Goal: Transaction & Acquisition: Obtain resource

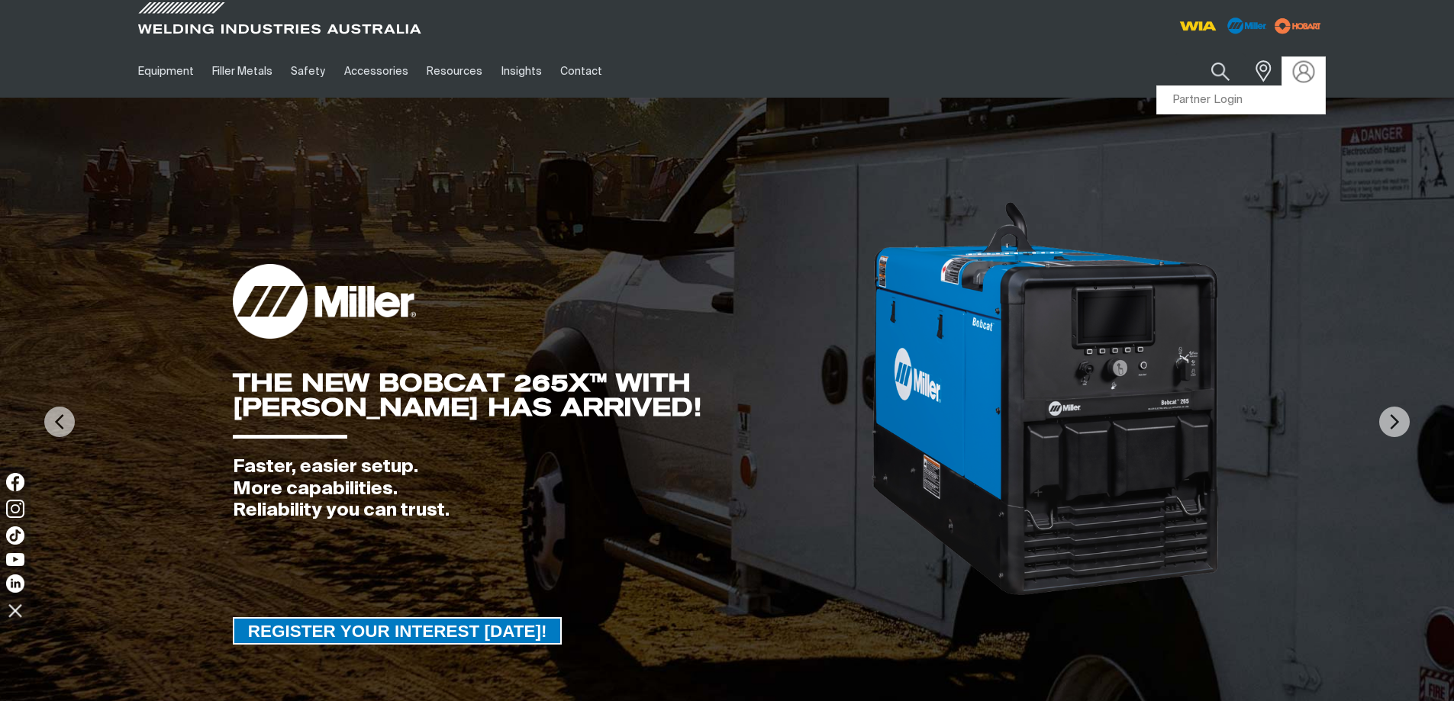
click at [1298, 71] on img at bounding box center [1303, 71] width 22 height 22
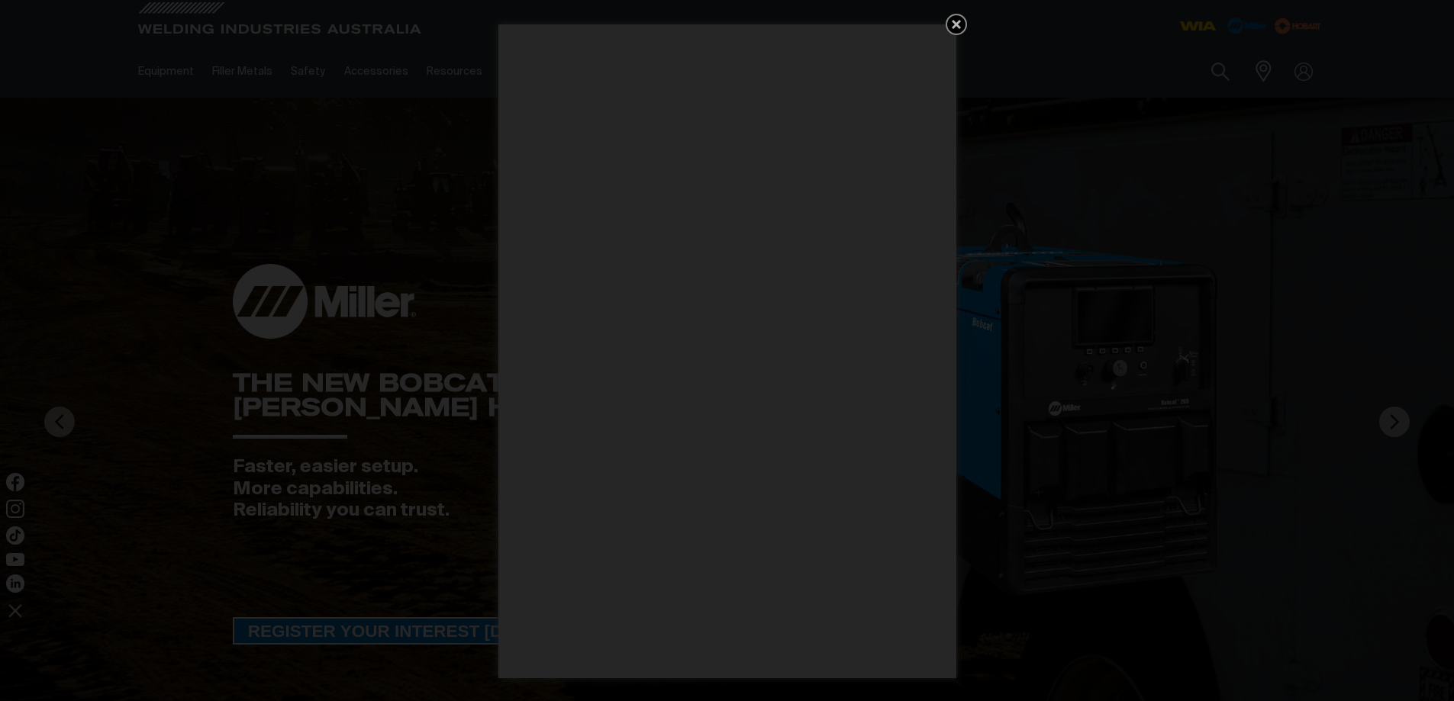
click at [953, 21] on icon "Get 5 WIA Welding Guides Free!" at bounding box center [956, 24] width 9 height 9
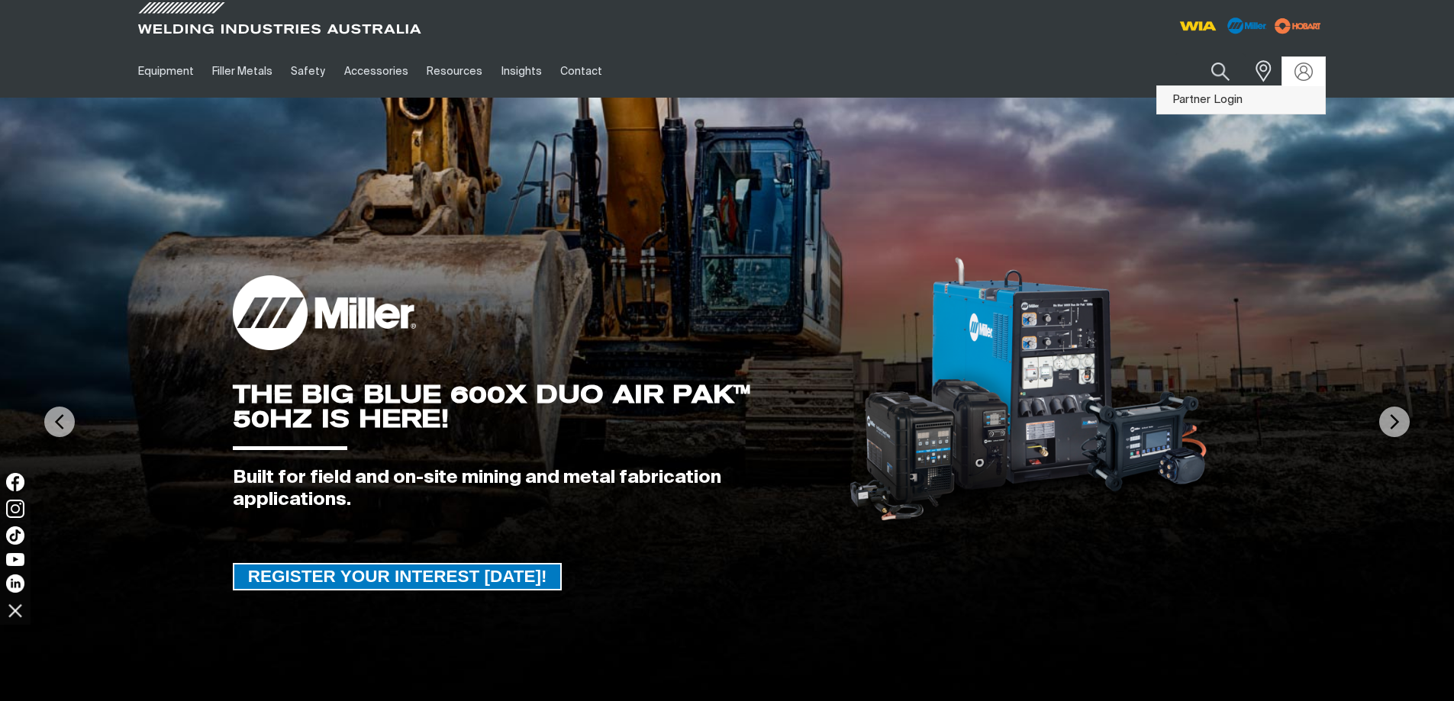
click at [1197, 100] on link "Partner Login" at bounding box center [1241, 100] width 168 height 28
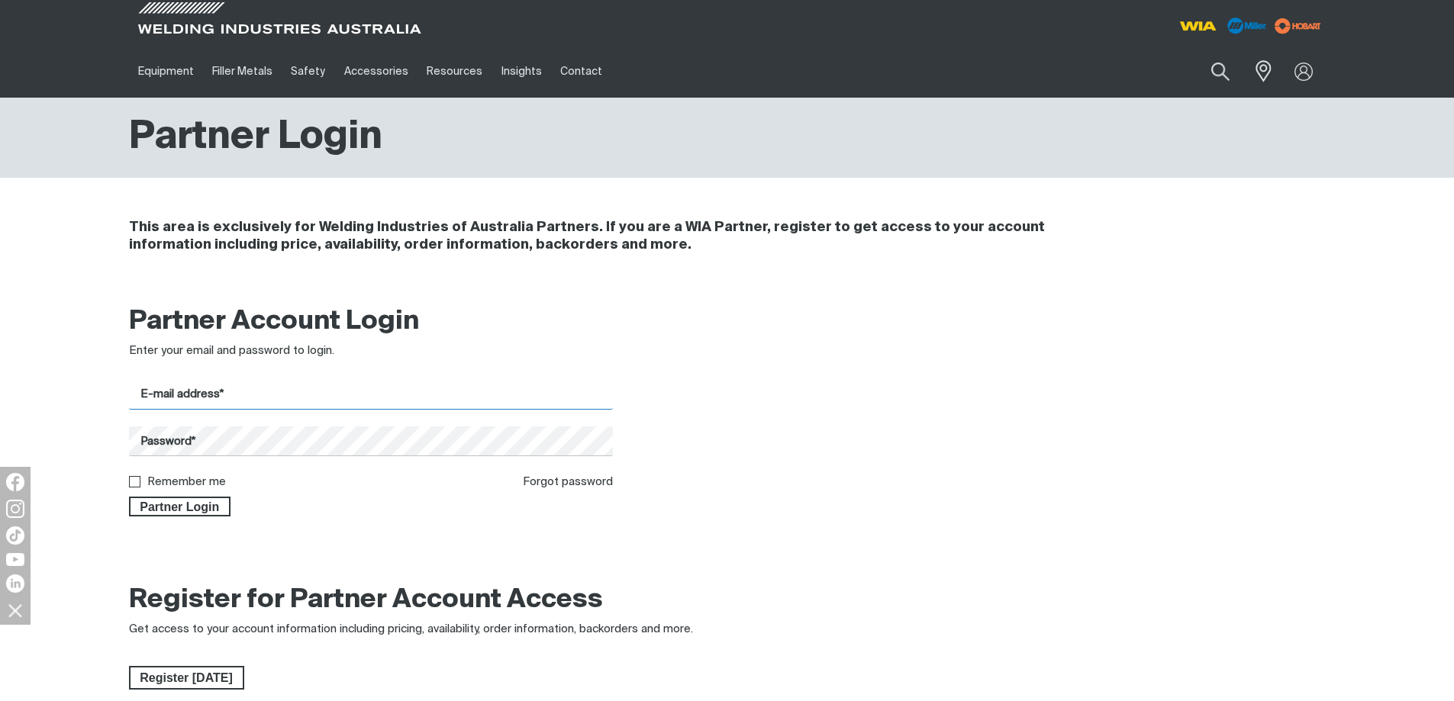
type input "[EMAIL_ADDRESS][DOMAIN_NAME]"
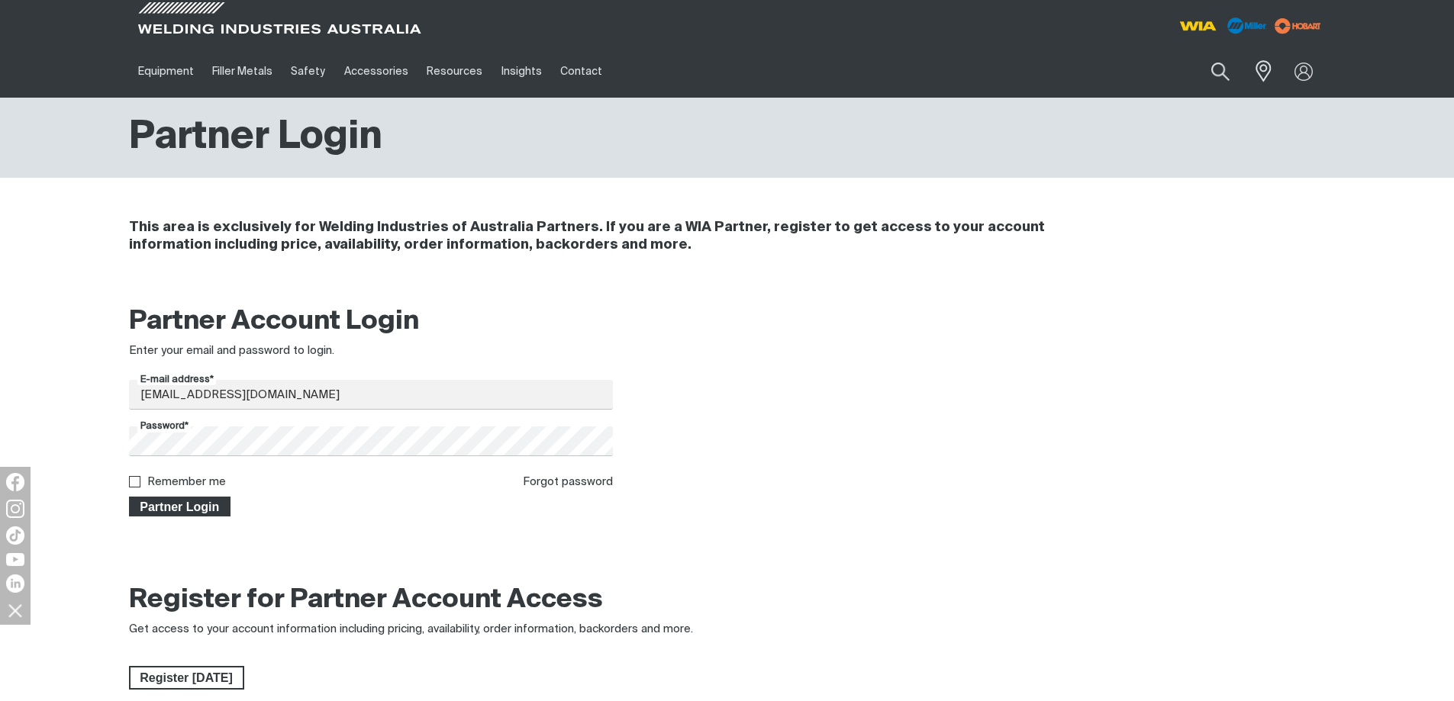
click at [160, 508] on span "Partner Login" at bounding box center [179, 507] width 99 height 20
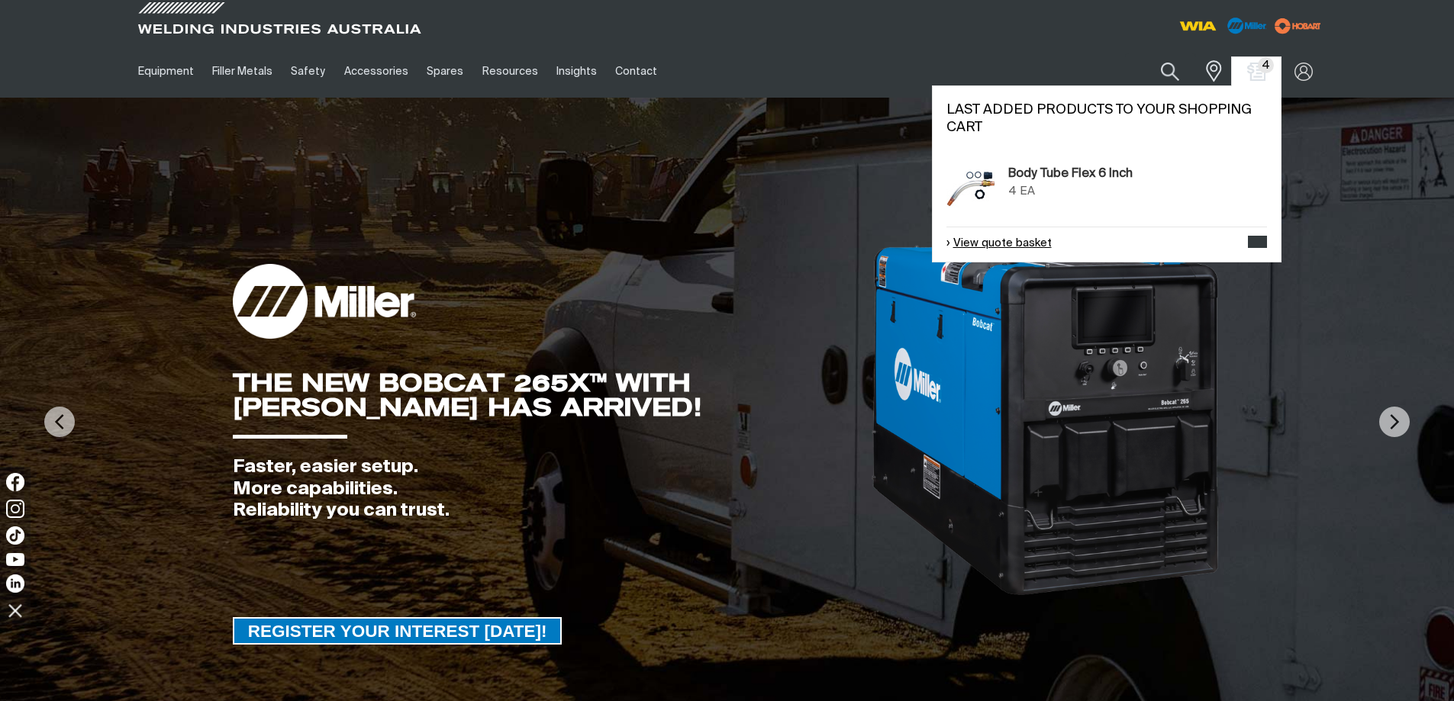
click at [1012, 238] on link "View quote basket" at bounding box center [998, 244] width 105 height 18
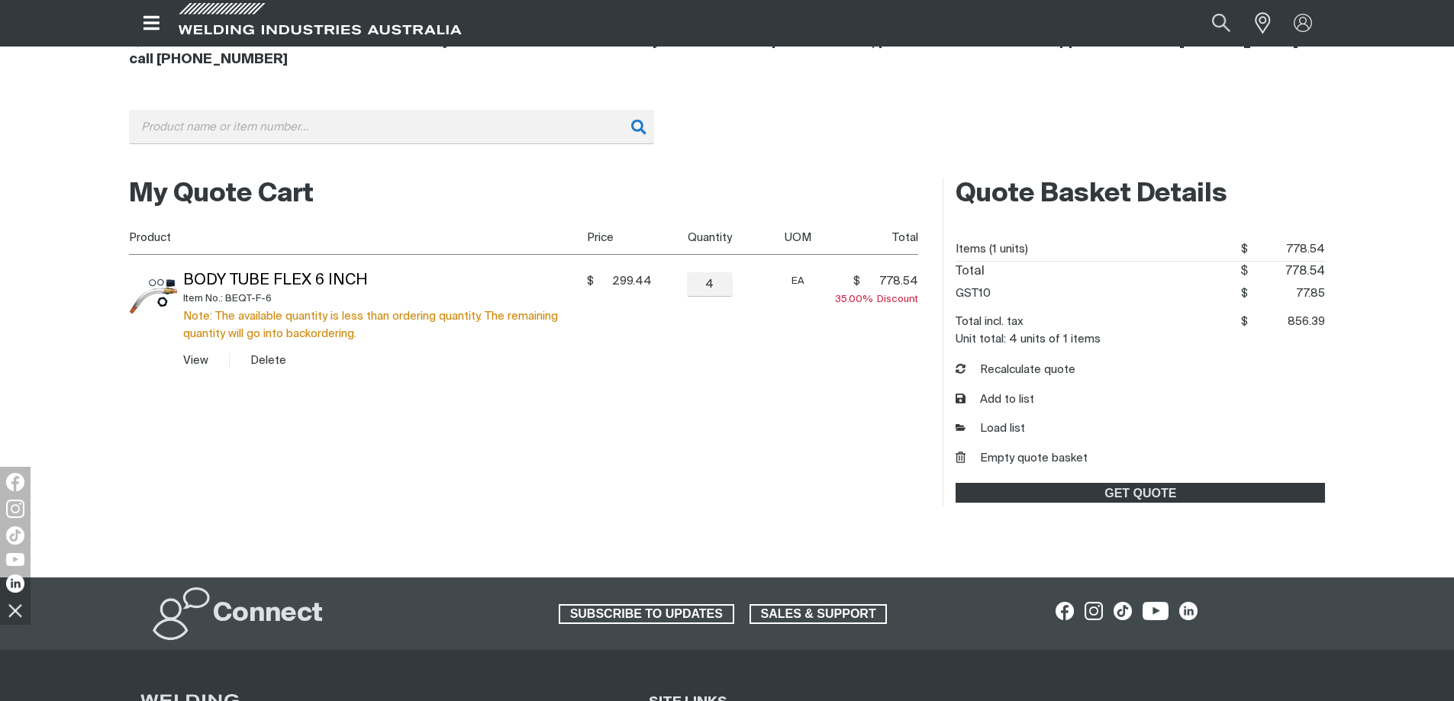
scroll to position [229, 0]
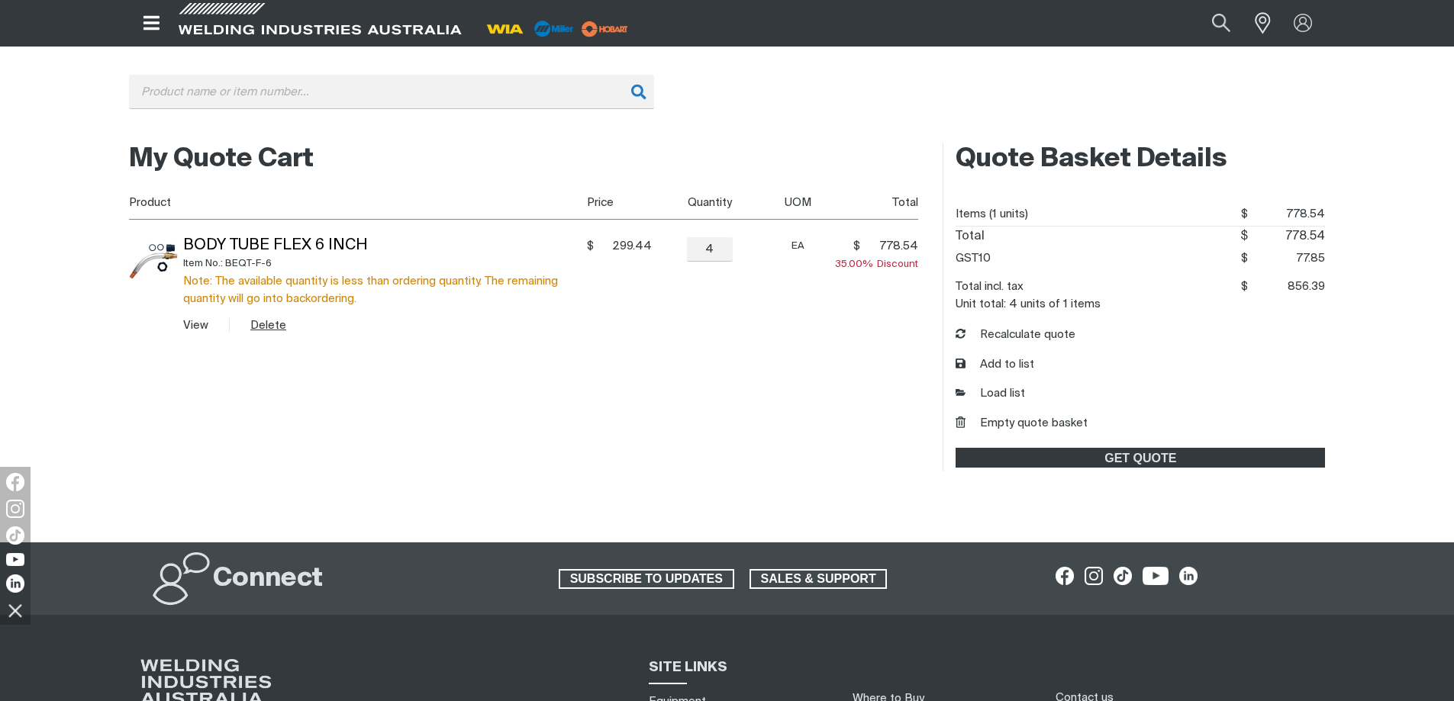
click at [260, 327] on button "Delete" at bounding box center [268, 326] width 36 height 18
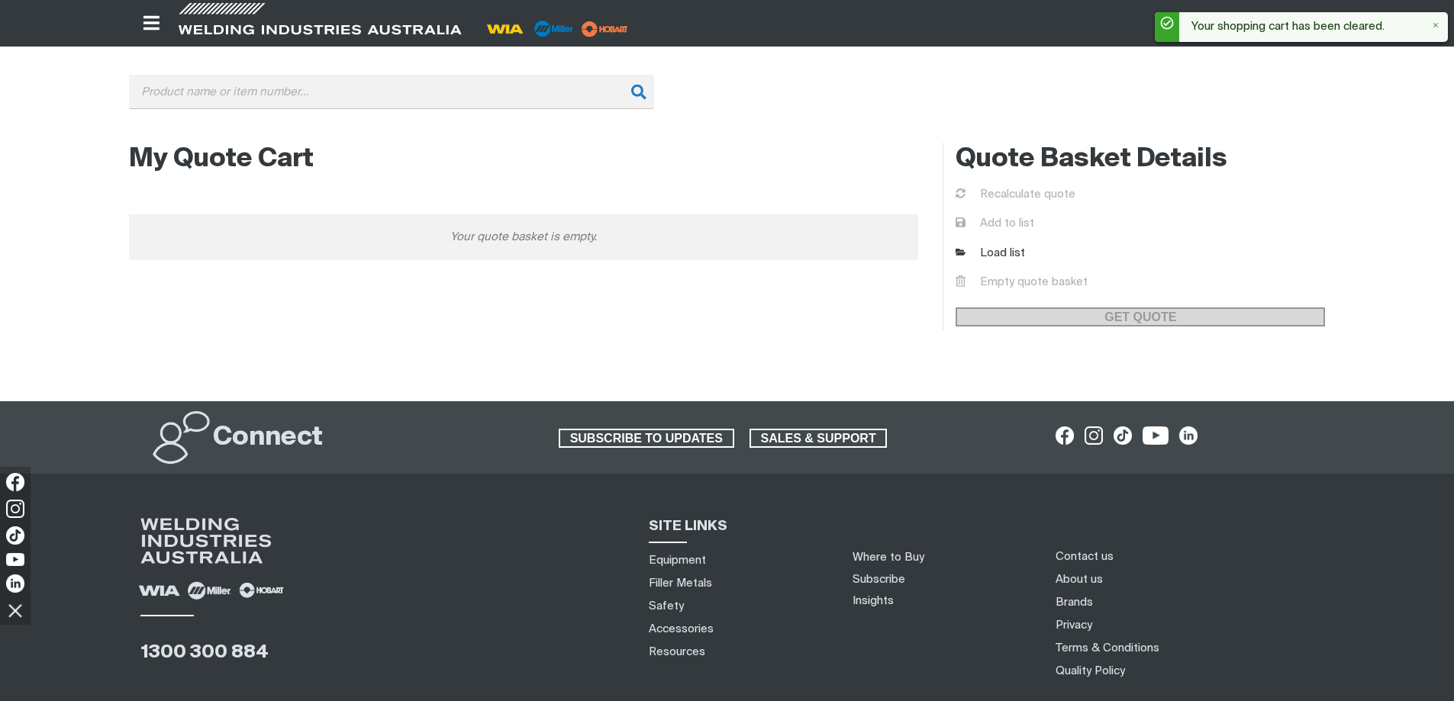
scroll to position [0, 0]
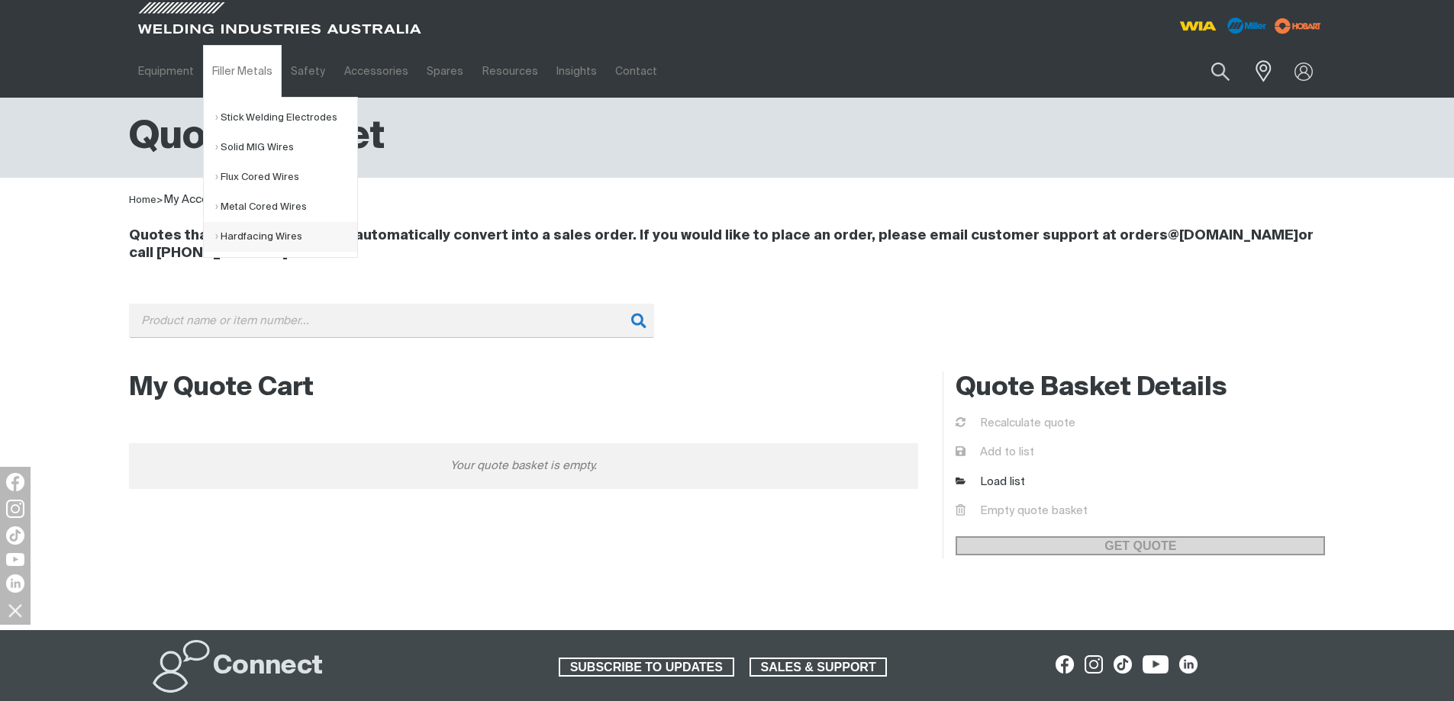
click at [261, 234] on link "Hardfacing Wires" at bounding box center [286, 237] width 142 height 30
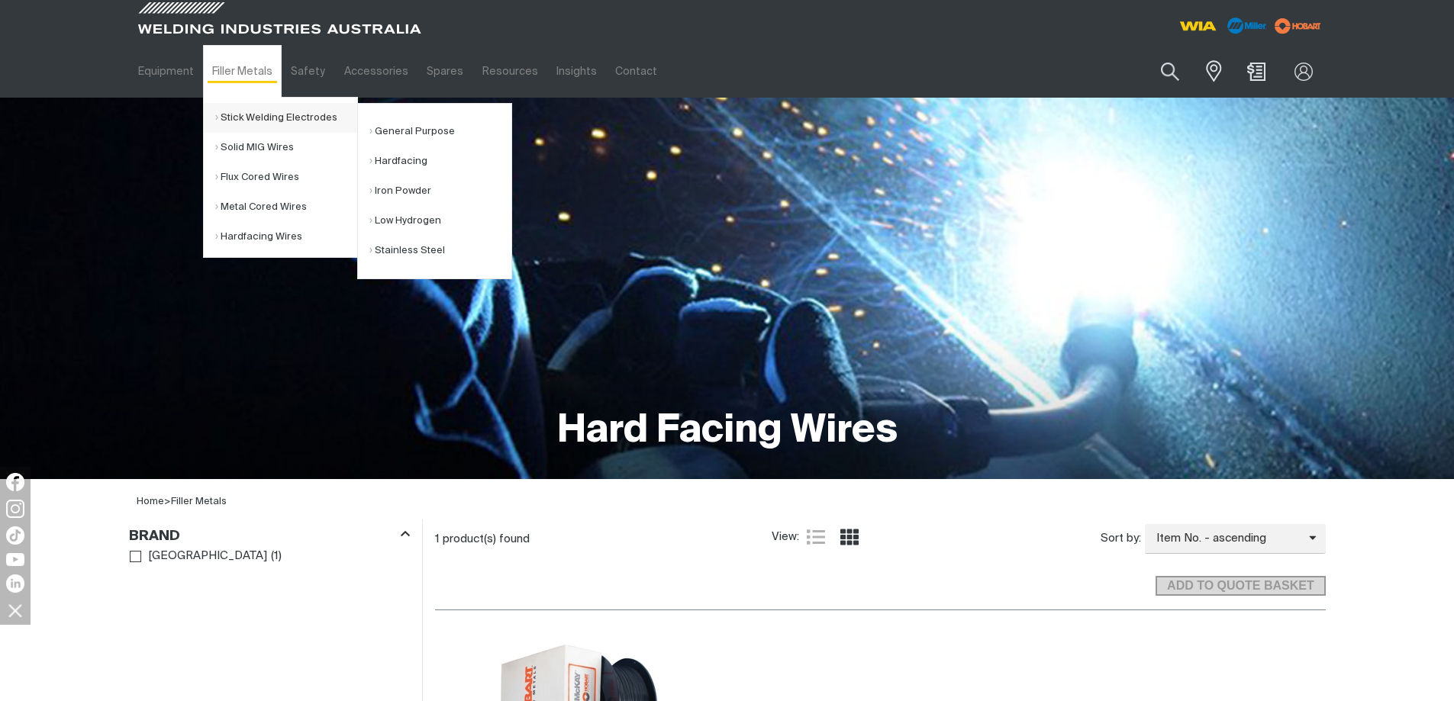
click at [246, 111] on link "Stick Welding Electrodes" at bounding box center [286, 118] width 142 height 30
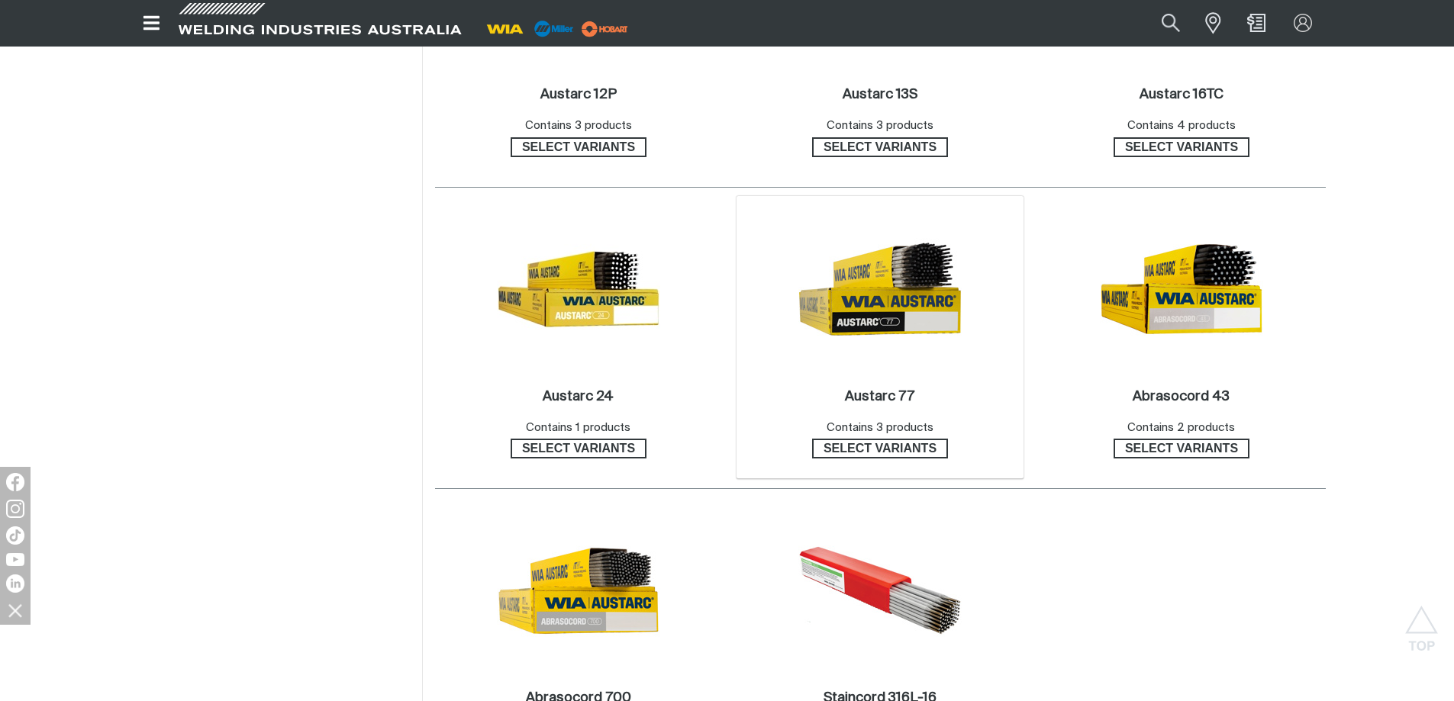
scroll to position [1374, 0]
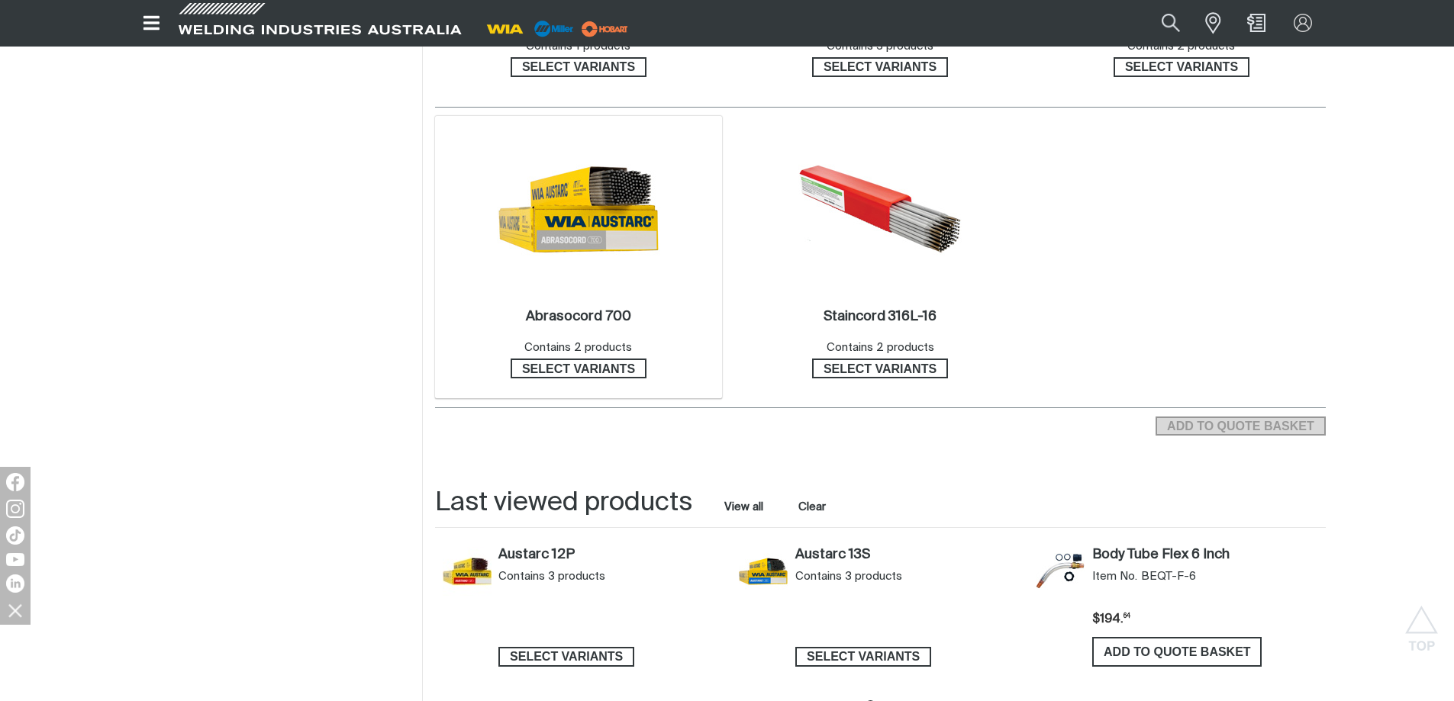
click at [593, 205] on img at bounding box center [578, 208] width 163 height 163
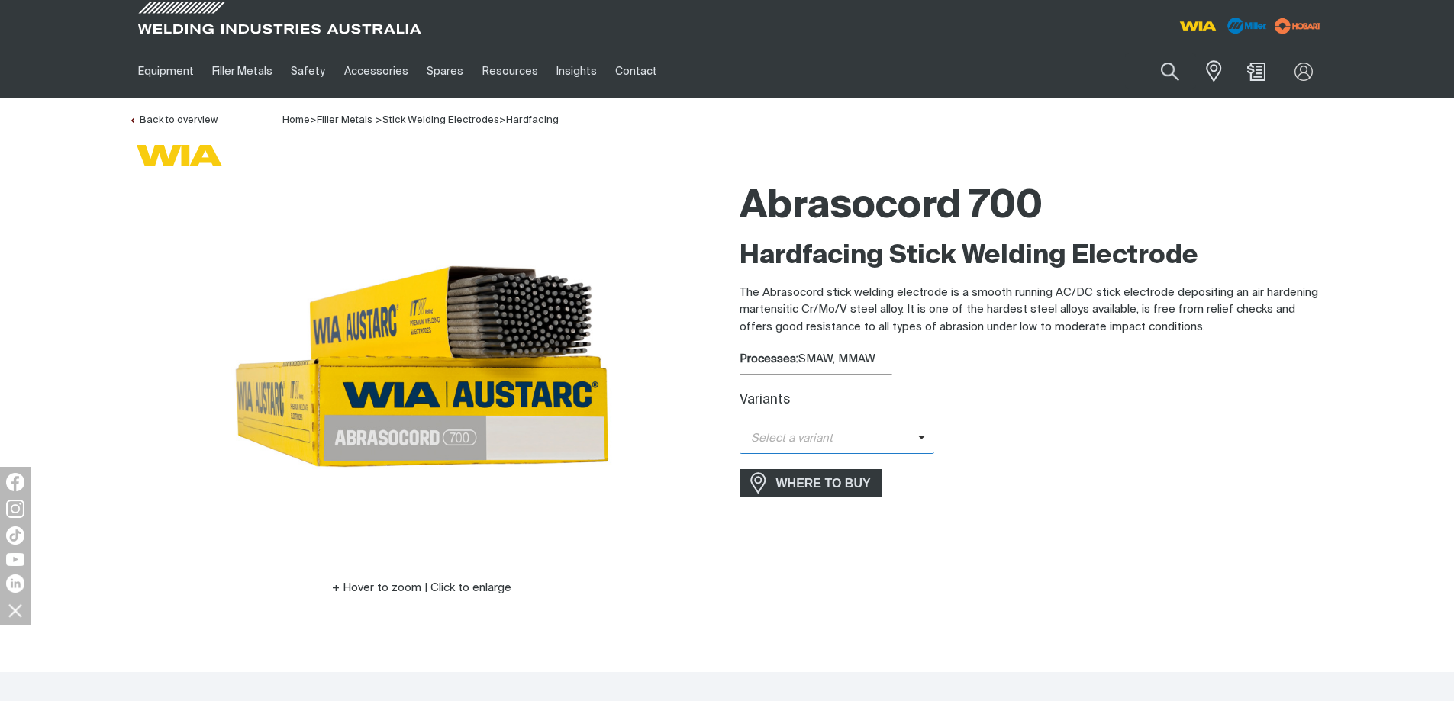
click at [920, 440] on icon at bounding box center [922, 437] width 8 height 11
click at [823, 488] on span "Abrasocord 700 - 4.0mm" at bounding box center [836, 488] width 195 height 23
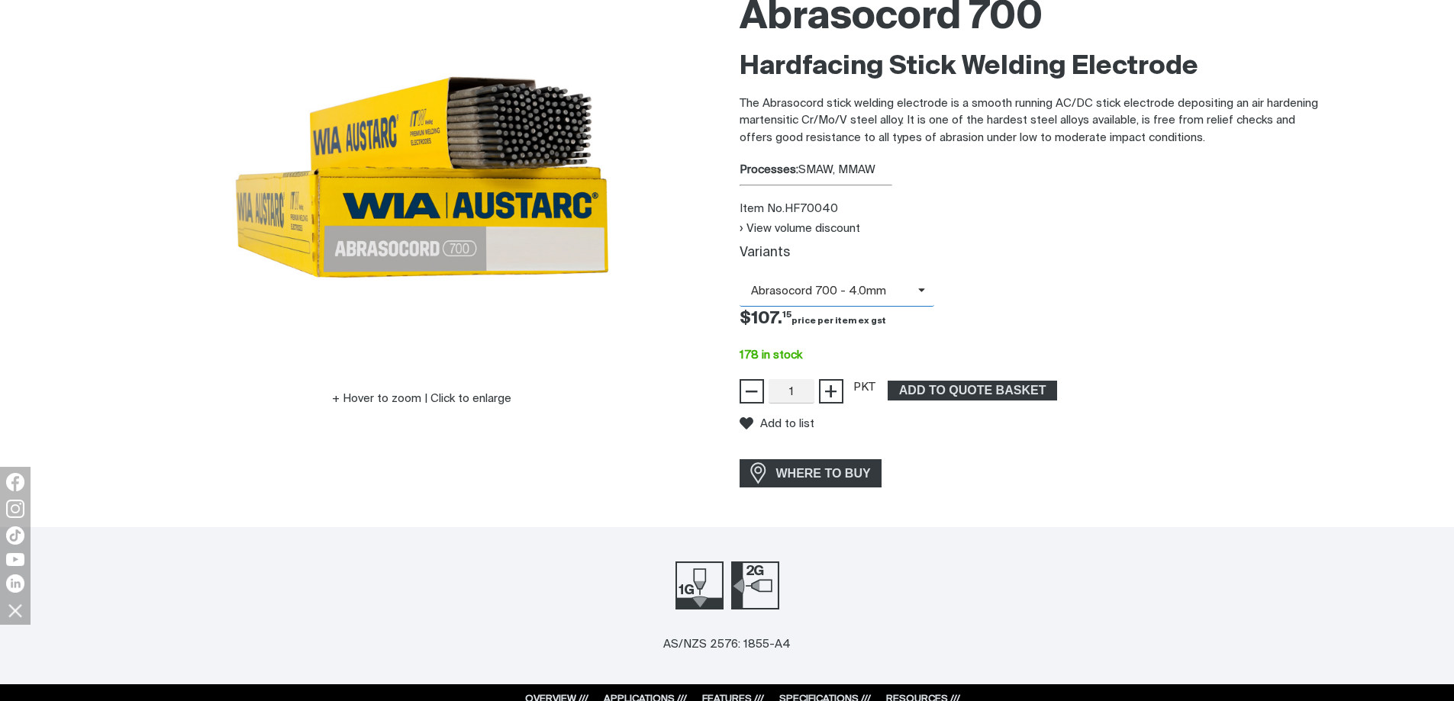
scroll to position [229, 0]
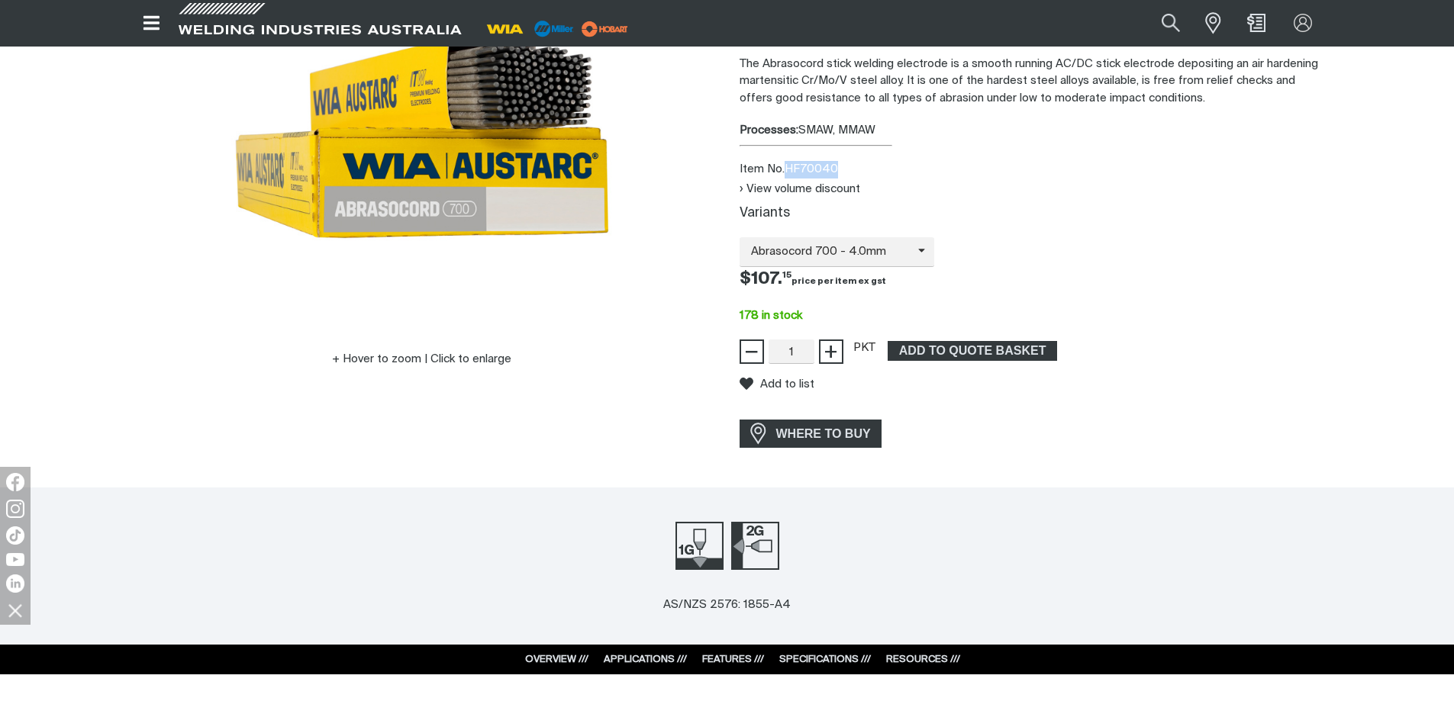
drag, startPoint x: 785, startPoint y: 169, endPoint x: 855, endPoint y: 166, distance: 70.3
click at [855, 166] on div "Item No. HF70040" at bounding box center [1032, 170] width 586 height 18
copy div "HF70040"
